Goal: Register for event/course

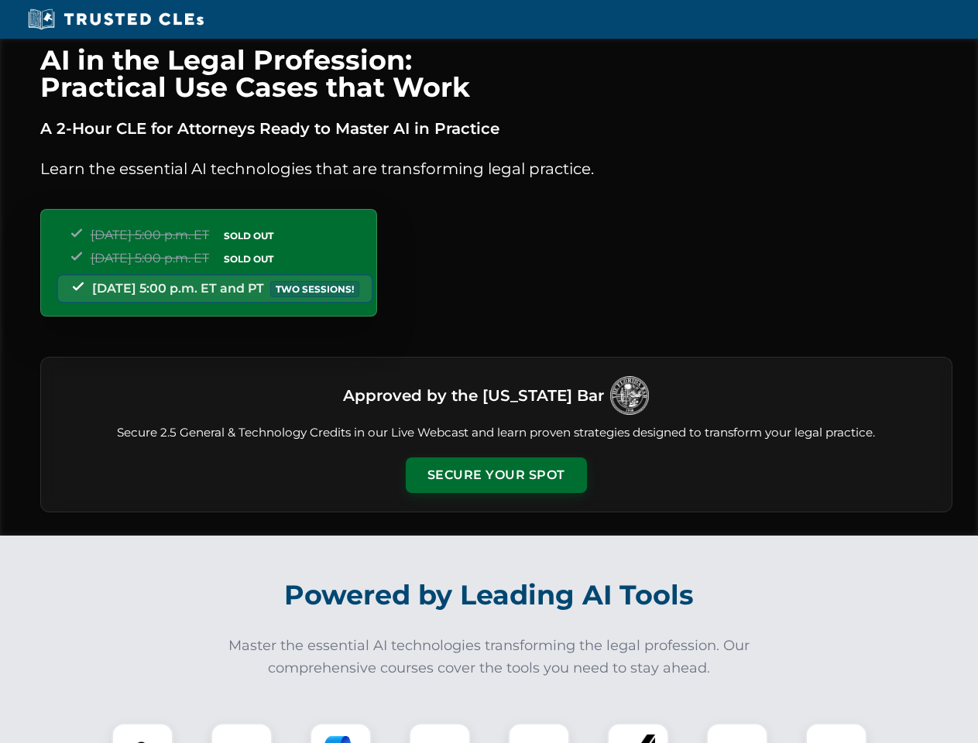
click at [496, 475] on button "Secure Your Spot" at bounding box center [496, 476] width 181 height 36
click at [142, 733] on img at bounding box center [142, 754] width 45 height 45
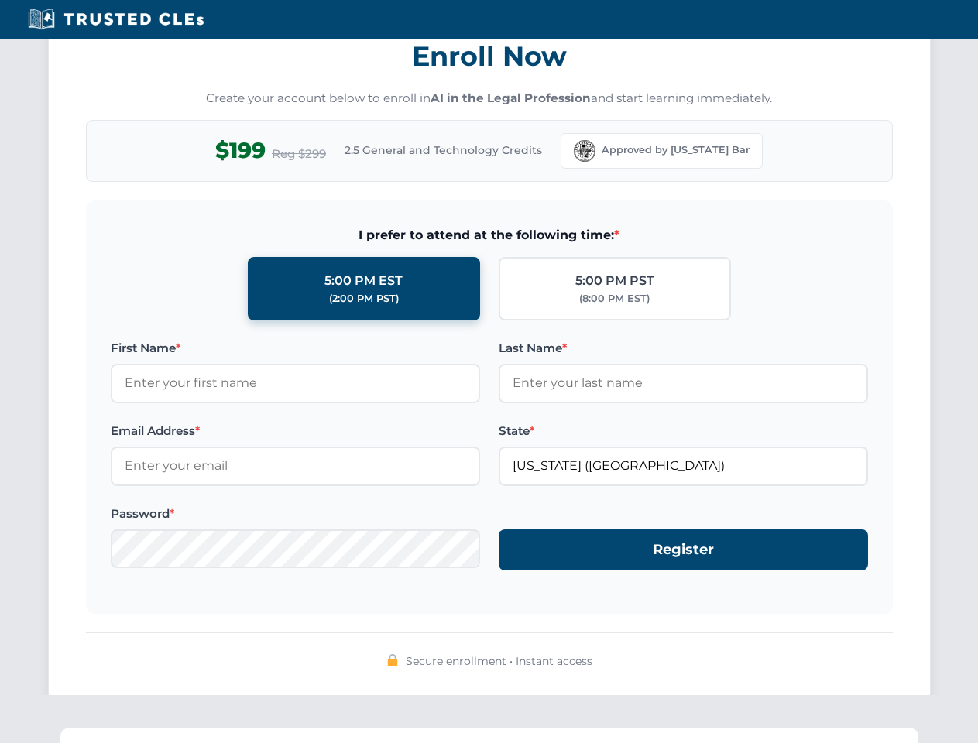
scroll to position [1520, 0]
